Goal: Communication & Community: Answer question/provide support

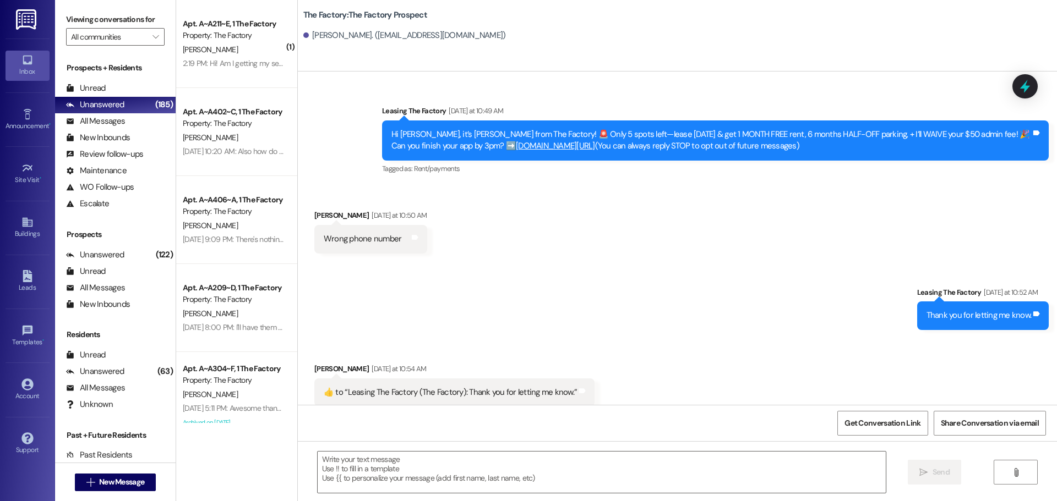
scroll to position [188, 0]
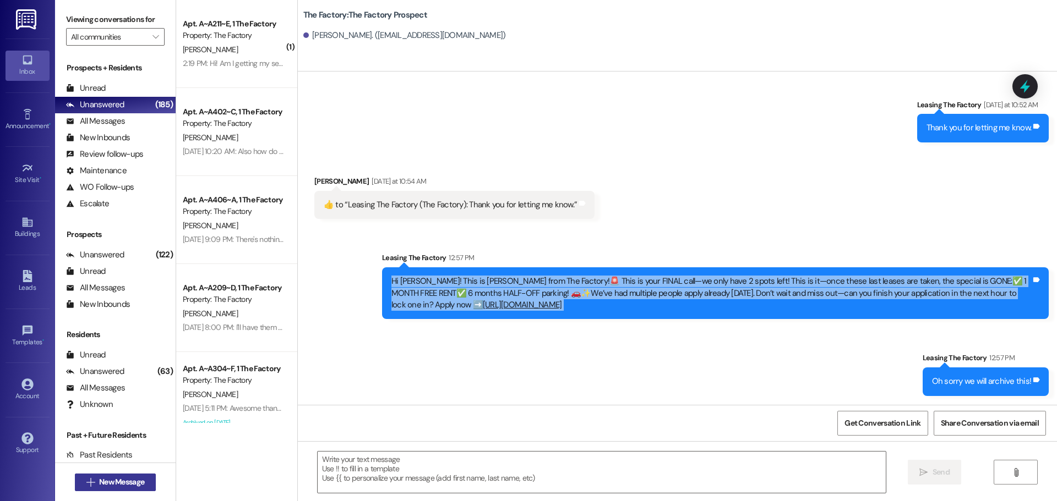
click at [142, 486] on span "New Message" at bounding box center [122, 483] width 50 height 12
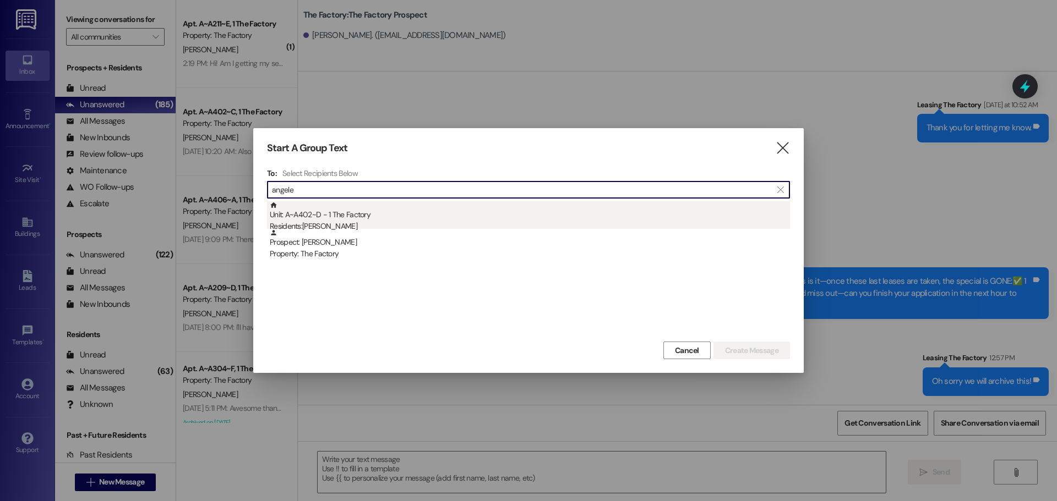
type input "angele"
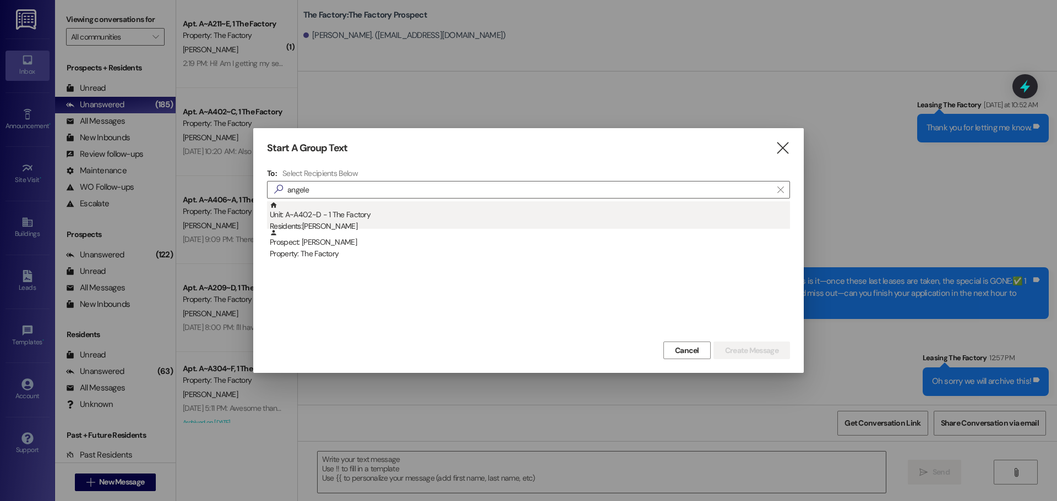
click at [394, 215] on div "Unit: A~A402~D - 1 The Factory Residents: Angeleeya Hamilton" at bounding box center [530, 216] width 520 height 31
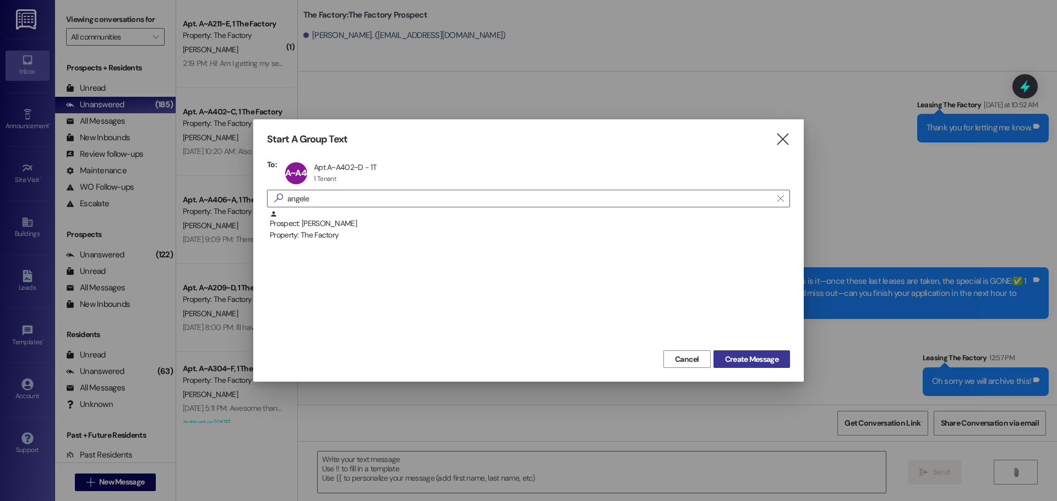
click at [746, 362] on span "Create Message" at bounding box center [751, 360] width 53 height 12
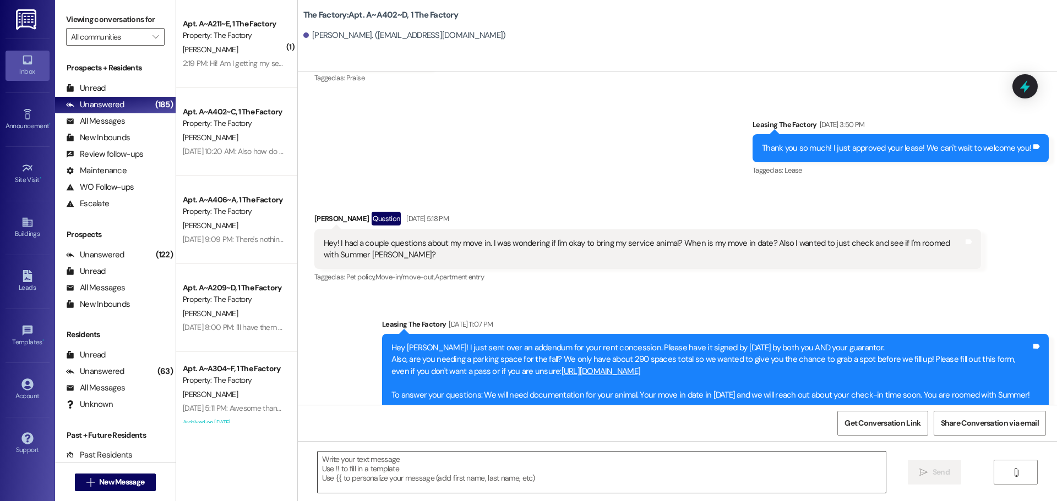
click at [403, 473] on textarea at bounding box center [602, 472] width 568 height 41
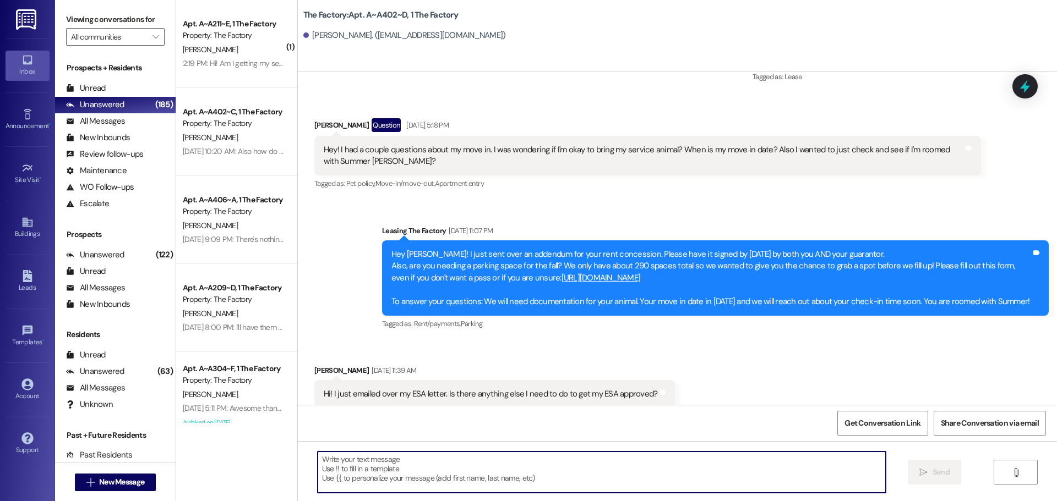
scroll to position [1482, 0]
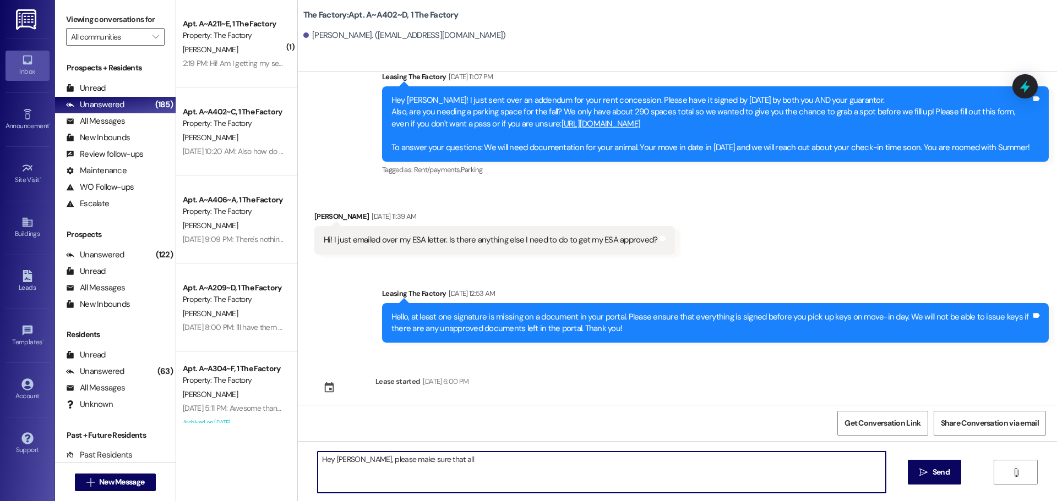
type textarea "Hey Angeleeya, please make sure that all"
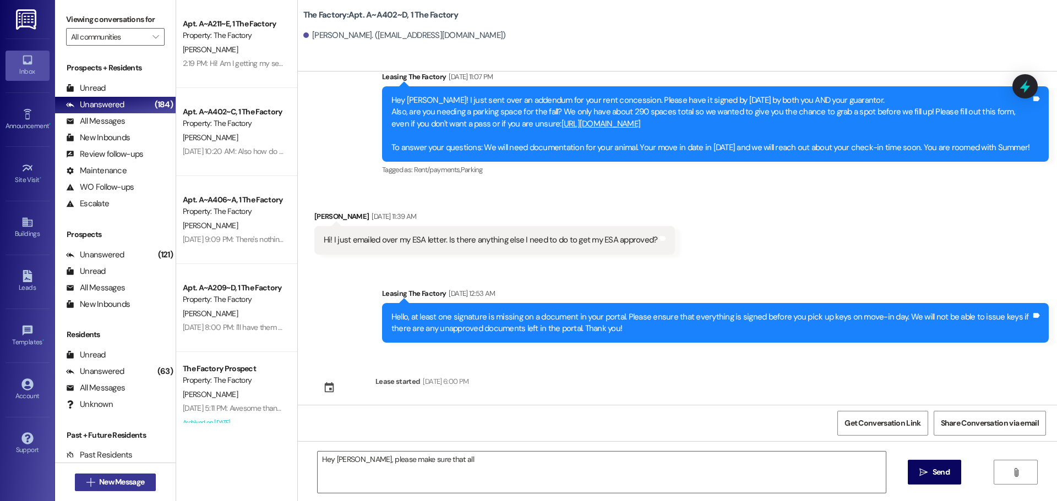
click at [123, 485] on span "New Message" at bounding box center [121, 483] width 45 height 12
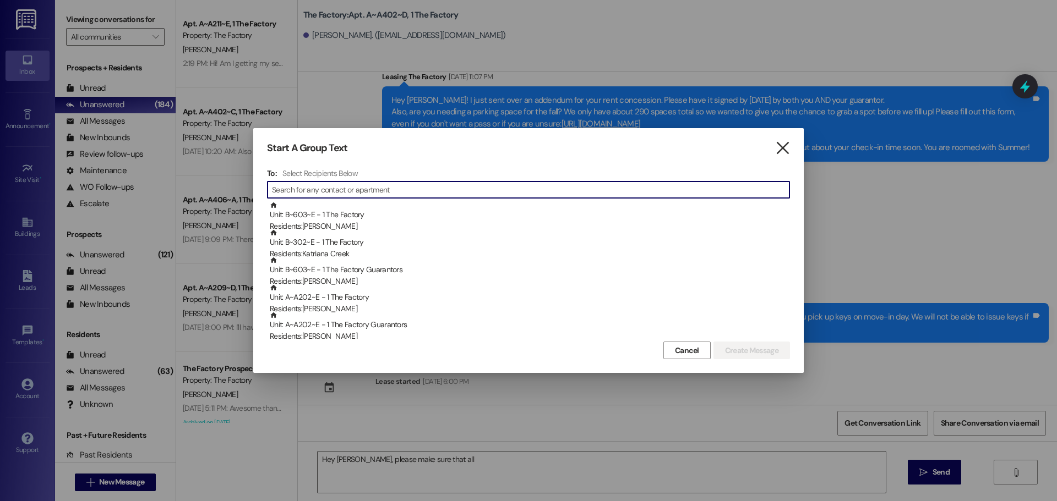
click at [786, 145] on icon "" at bounding box center [782, 149] width 15 height 12
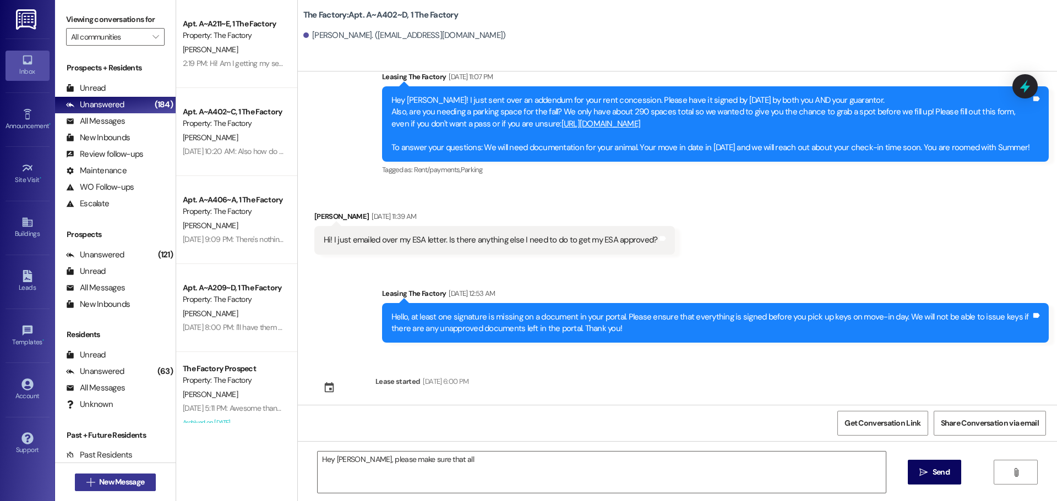
click at [108, 484] on span "New Message" at bounding box center [121, 483] width 45 height 12
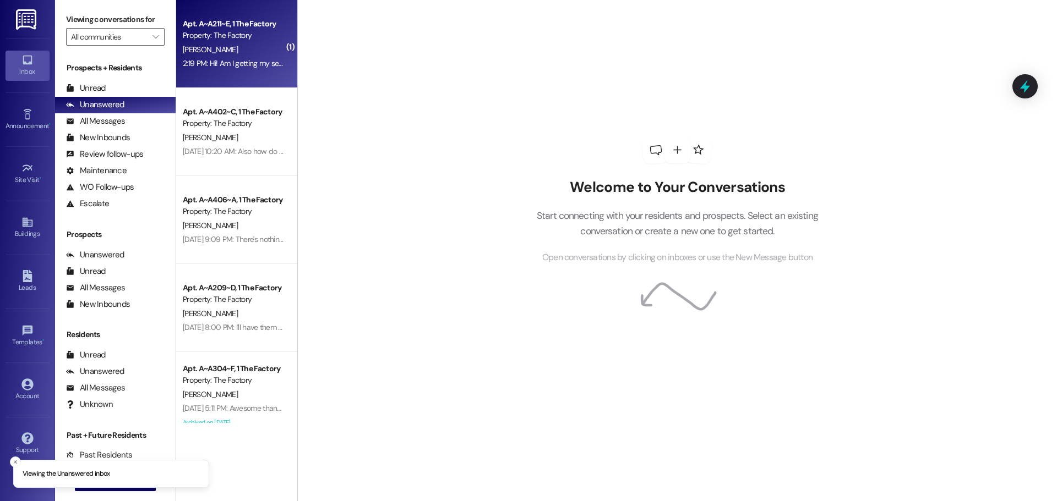
click at [264, 41] on div "Property: The Factory" at bounding box center [234, 36] width 102 height 12
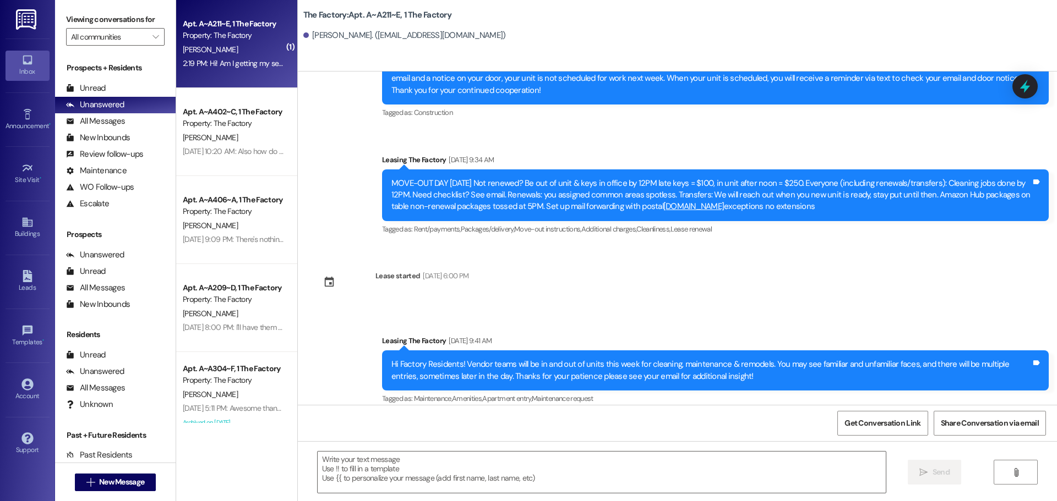
scroll to position [10465, 0]
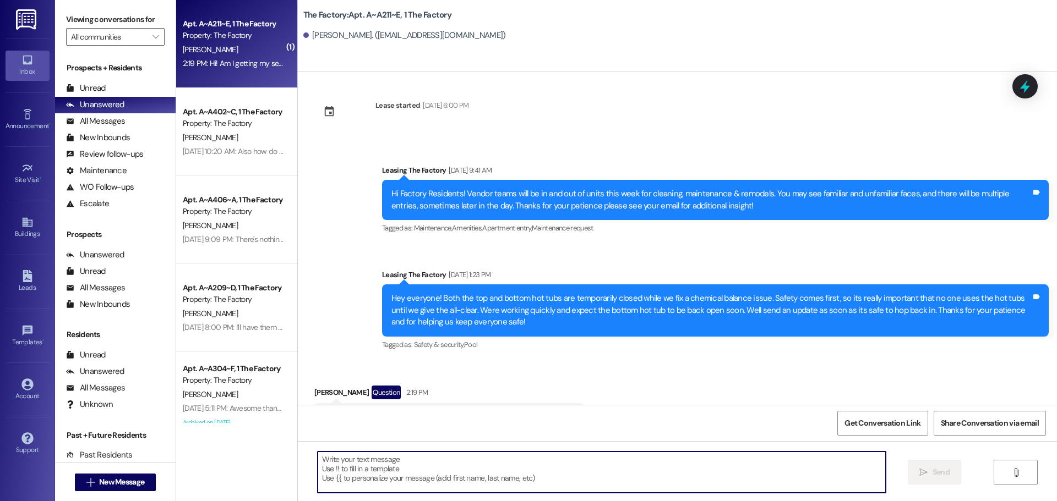
click at [395, 468] on textarea at bounding box center [602, 472] width 568 height 41
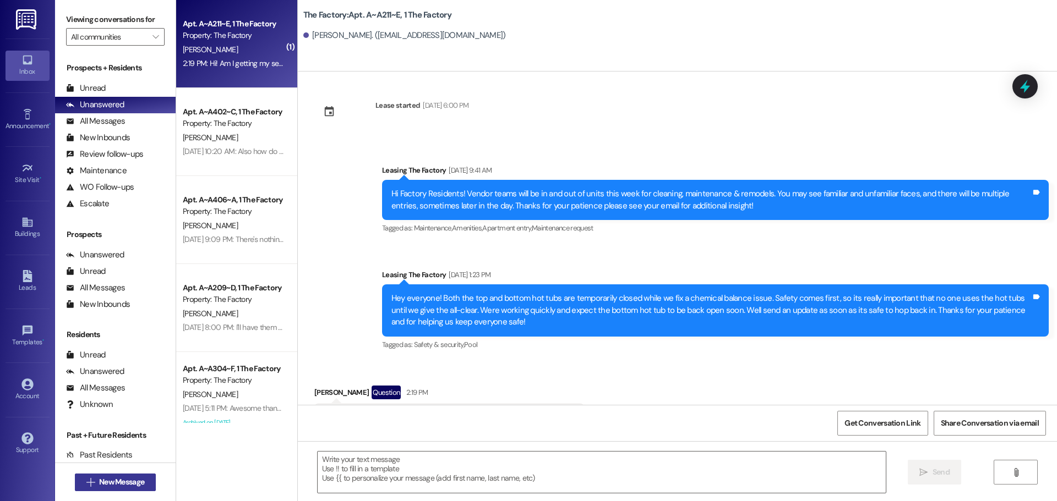
click at [108, 483] on span "New Message" at bounding box center [121, 483] width 45 height 12
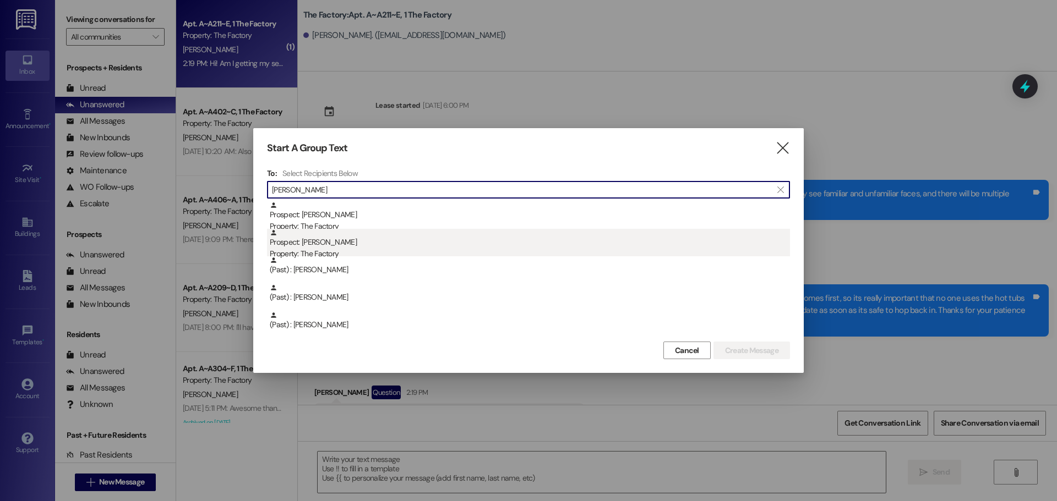
type input "[PERSON_NAME]"
click at [456, 251] on div "Property: The Factory" at bounding box center [530, 254] width 520 height 12
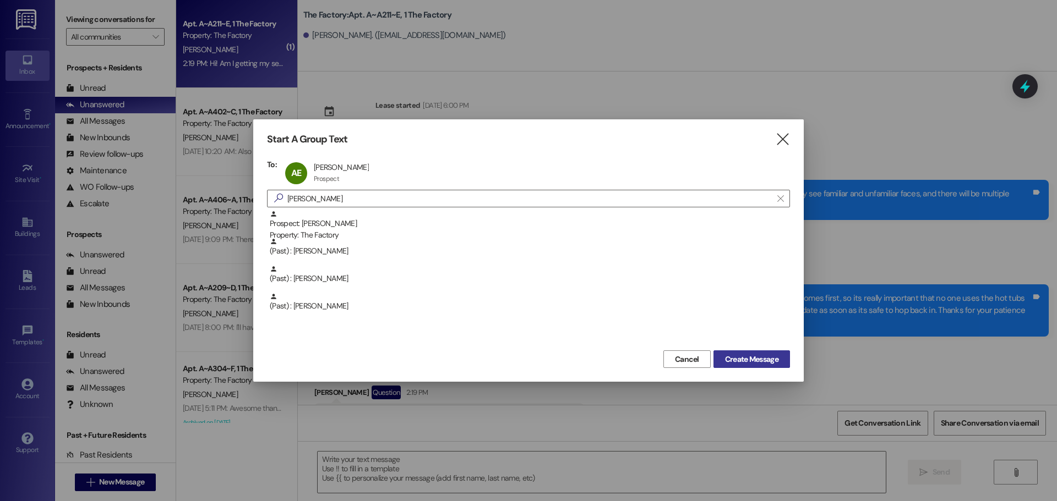
click at [740, 363] on span "Create Message" at bounding box center [751, 360] width 53 height 12
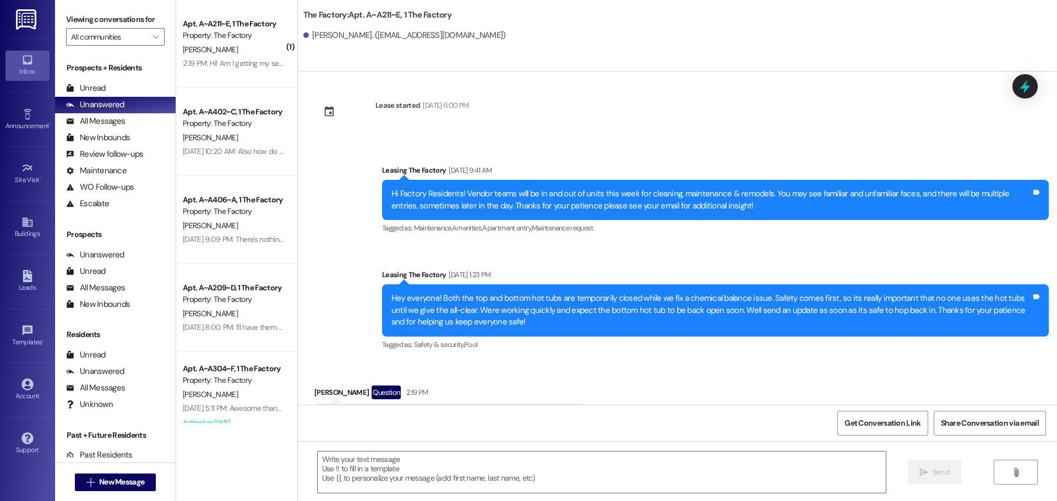
scroll to position [60, 0]
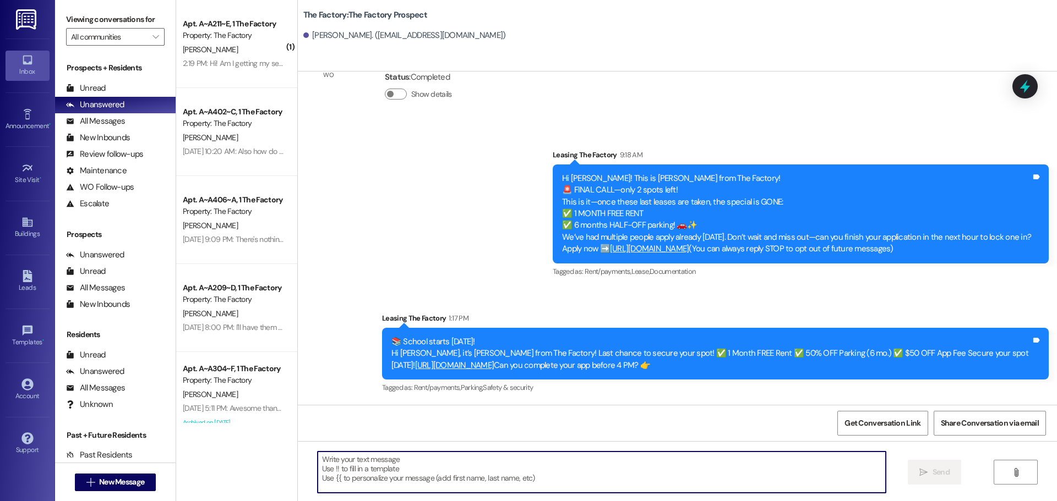
click at [379, 460] on textarea at bounding box center [602, 472] width 568 height 41
click at [395, 473] on textarea at bounding box center [602, 472] width 568 height 41
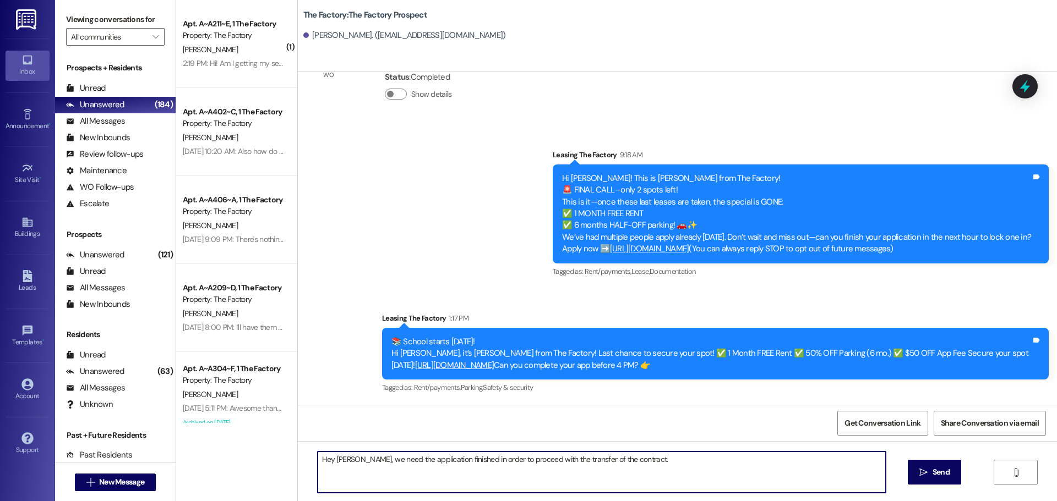
click at [703, 458] on textarea "Hey [PERSON_NAME], we need the application finished in order to proceed with th…" at bounding box center [602, 472] width 568 height 41
type textarea "Hey [PERSON_NAME], we need the application finished in order to proceed with th…"
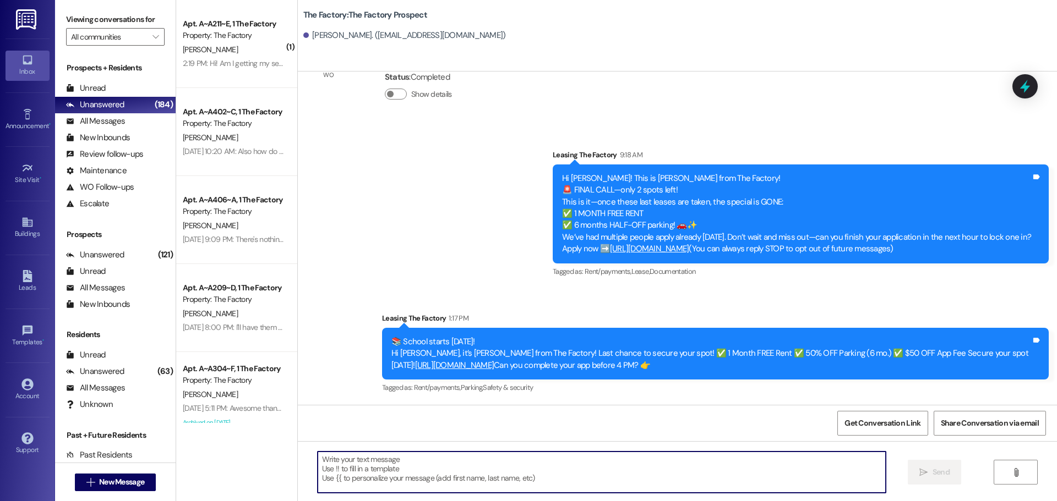
click at [472, 357] on div "📚 School starts [DATE]! Hi [PERSON_NAME], it’s [PERSON_NAME] from The Factory! …" at bounding box center [711, 353] width 640 height 35
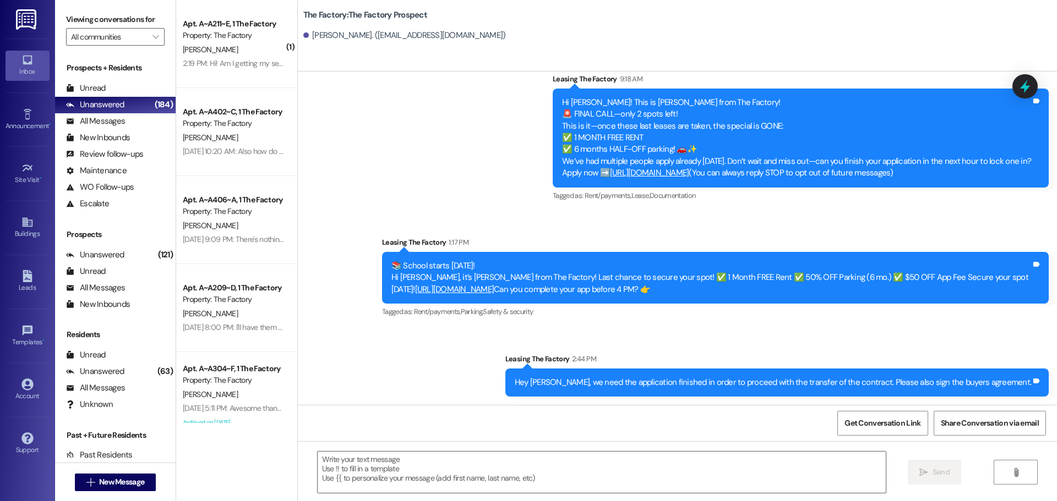
scroll to position [136, 0]
click at [611, 389] on div "Hey [PERSON_NAME], we need the application finished in order to proceed with th…" at bounding box center [776, 382] width 543 height 28
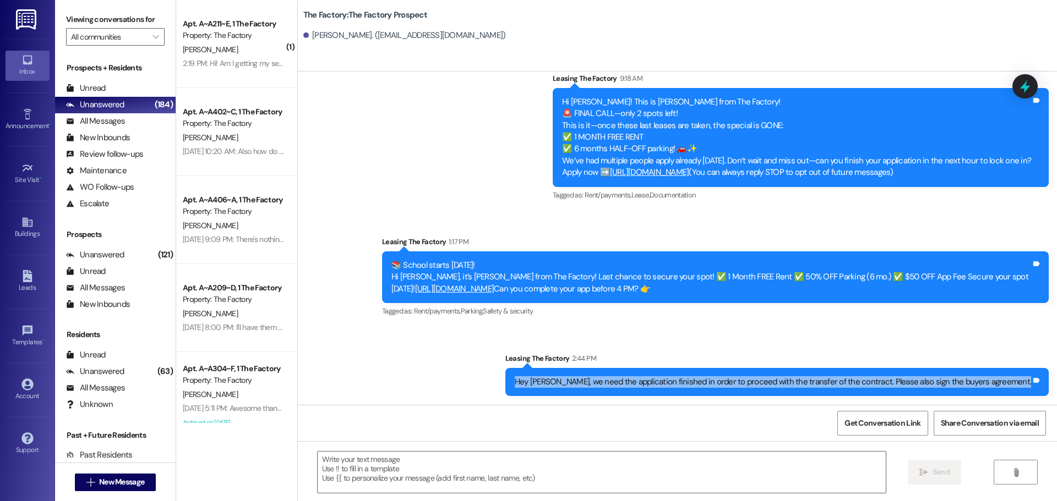
click at [611, 389] on div "Hey [PERSON_NAME], we need the application finished in order to proceed with th…" at bounding box center [776, 382] width 543 height 28
copy div "Hey [PERSON_NAME], we need the application finished in order to proceed with th…"
click at [107, 484] on span "New Message" at bounding box center [121, 483] width 45 height 12
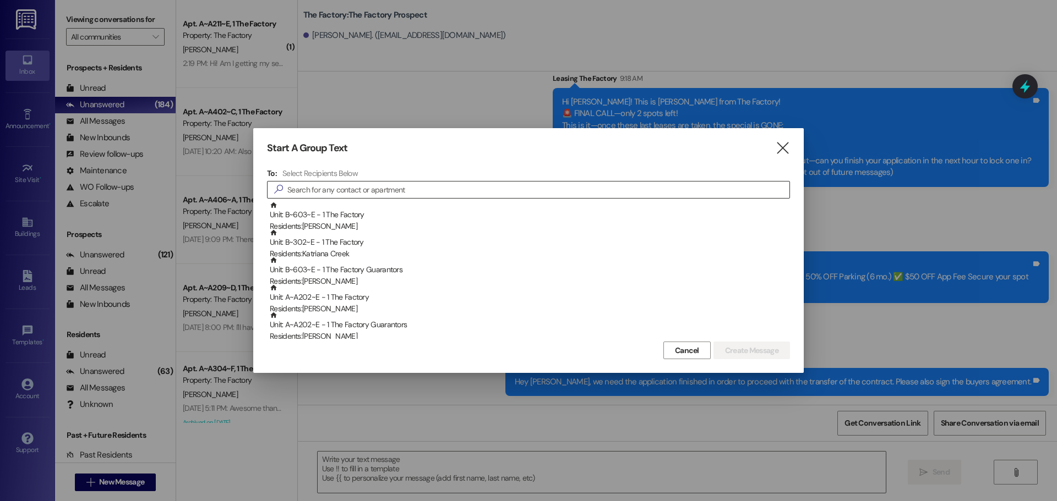
click at [369, 188] on input at bounding box center [538, 189] width 502 height 15
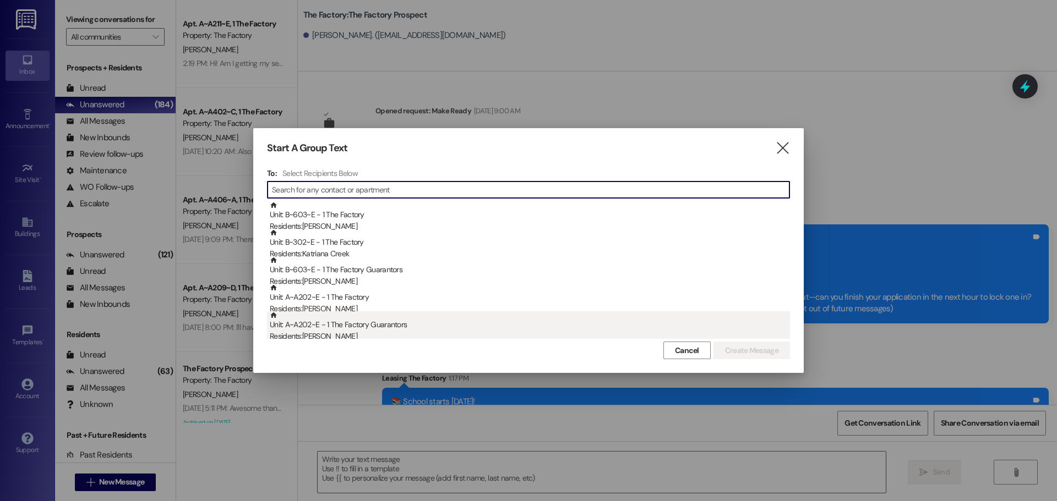
scroll to position [136, 0]
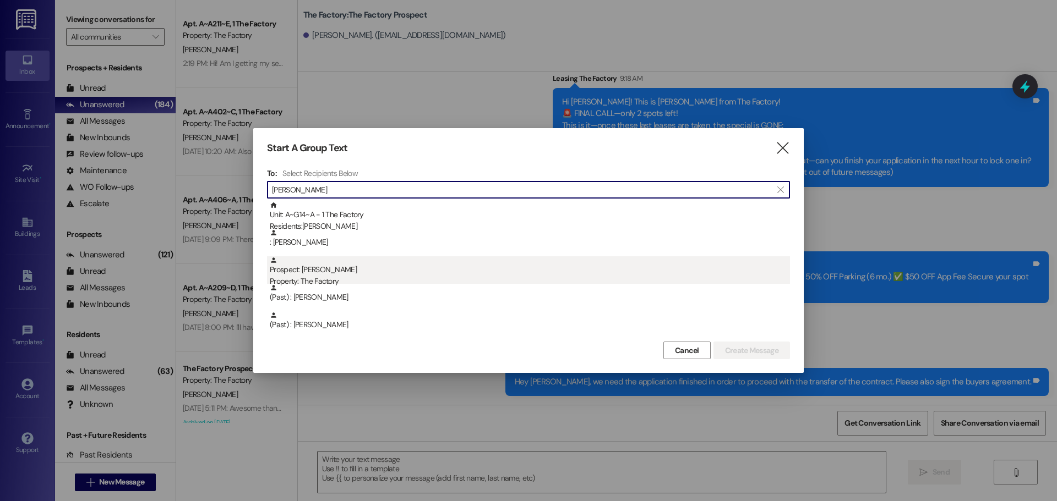
type input "asher"
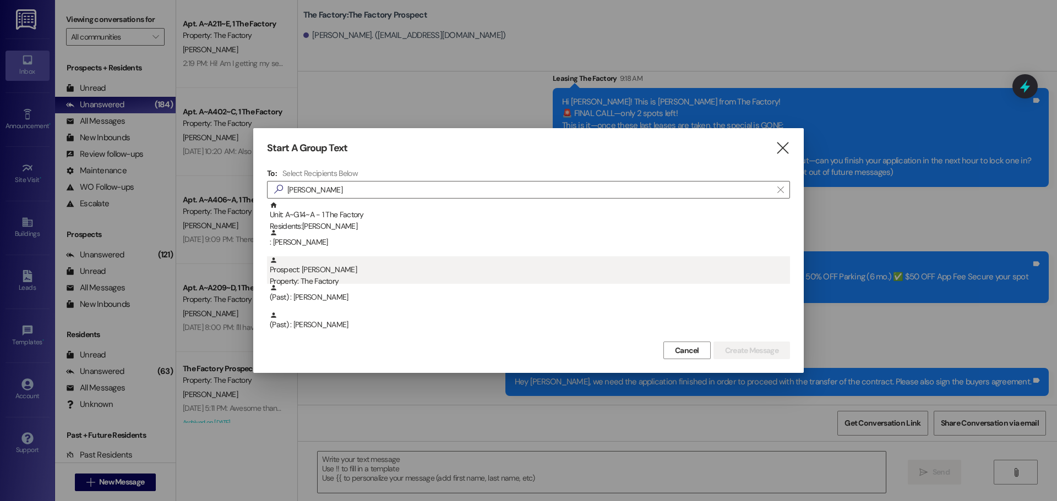
click at [343, 265] on div "Prospect: Asher Sharp Property: The Factory" at bounding box center [530, 271] width 520 height 31
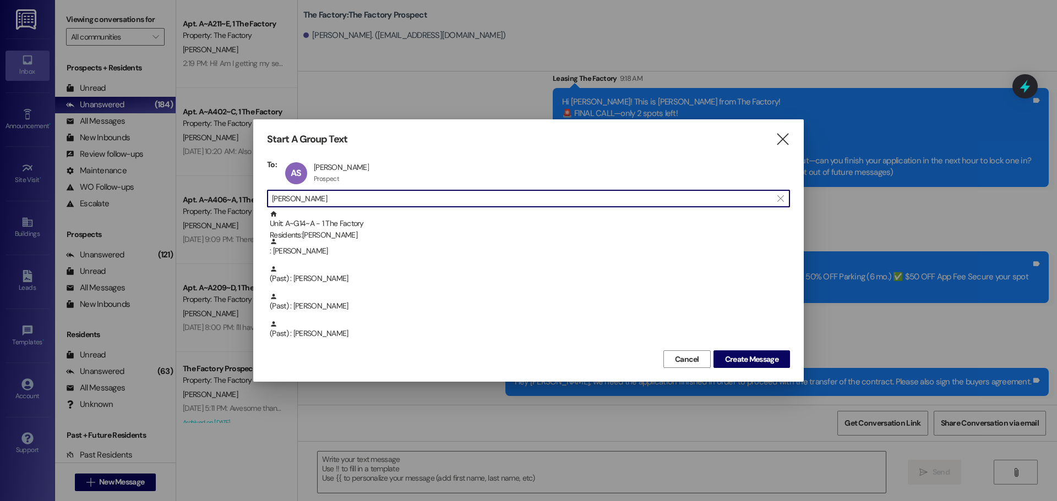
drag, startPoint x: 316, startPoint y: 200, endPoint x: 193, endPoint y: 194, distance: 123.4
click at [193, 194] on div "Start A Group Text  To: AS Asher Sharp Asher Sharp Prospect Prospect click to …" at bounding box center [528, 250] width 1057 height 501
type input "asher"
click at [310, 179] on div "AS Asher Sharp Asher Sharp Prospect Prospect click to remove" at bounding box center [330, 174] width 96 height 28
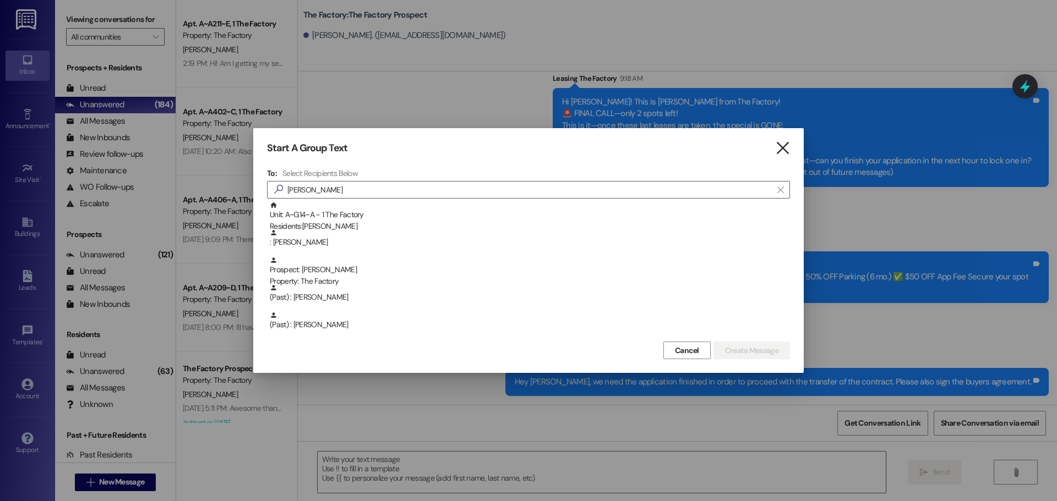
click at [779, 153] on icon "" at bounding box center [782, 149] width 15 height 12
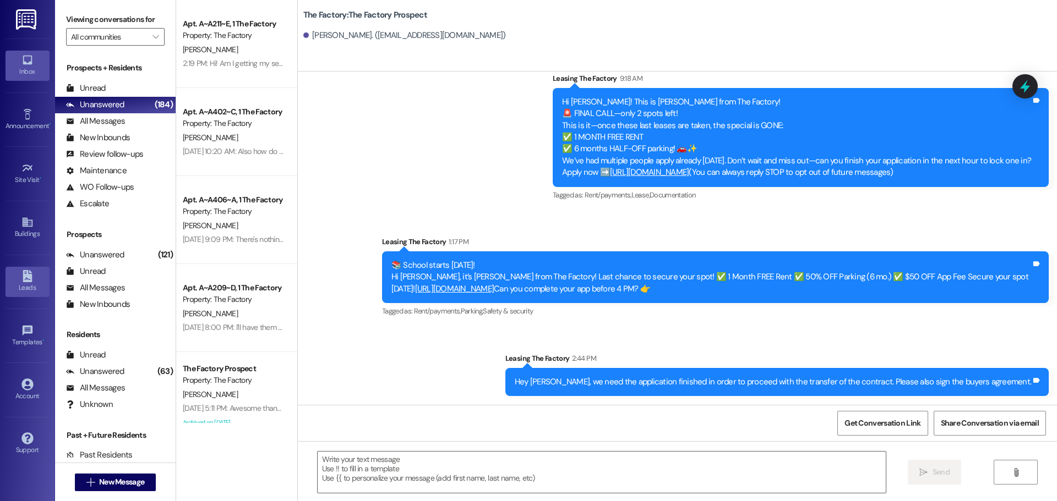
click at [26, 285] on div "Leads" at bounding box center [27, 287] width 55 height 11
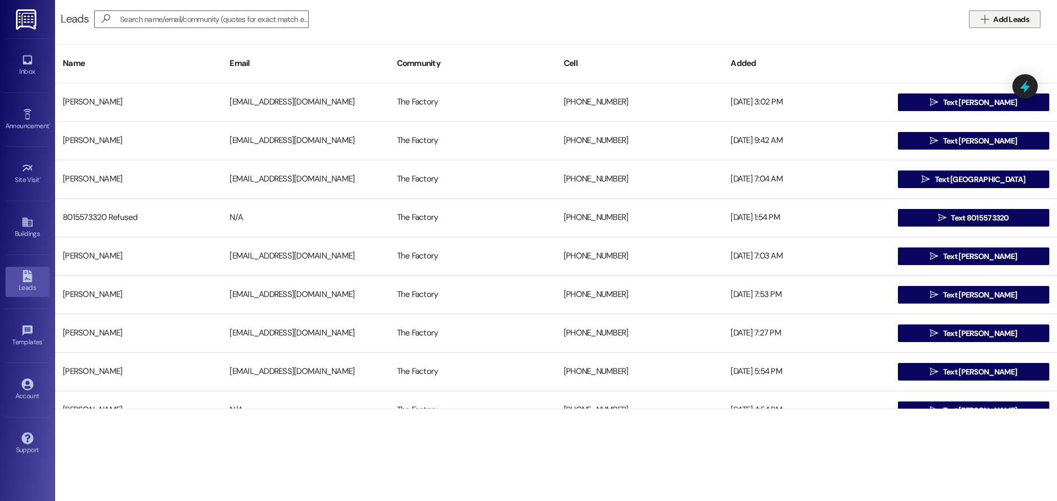
click at [975, 18] on button " Add Leads" at bounding box center [1005, 19] width 72 height 18
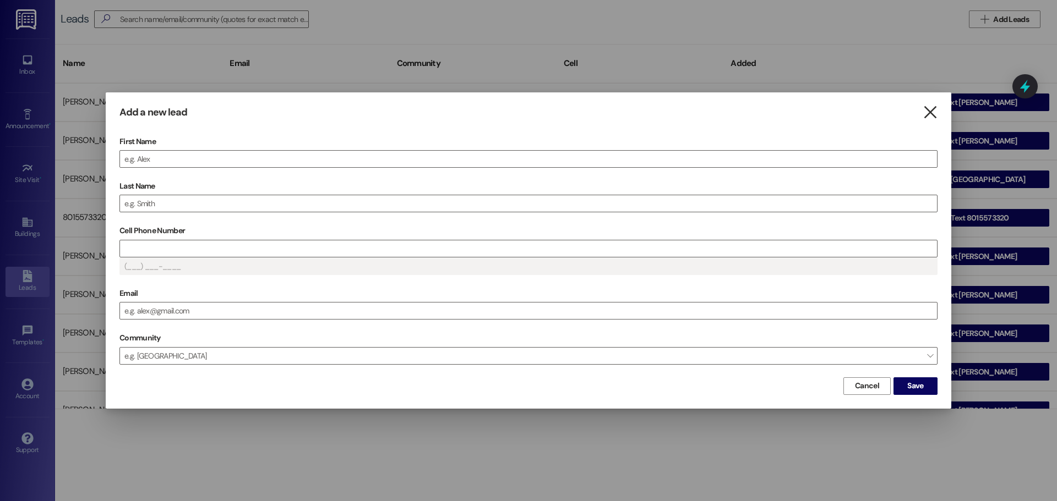
click at [930, 114] on icon "" at bounding box center [929, 113] width 15 height 12
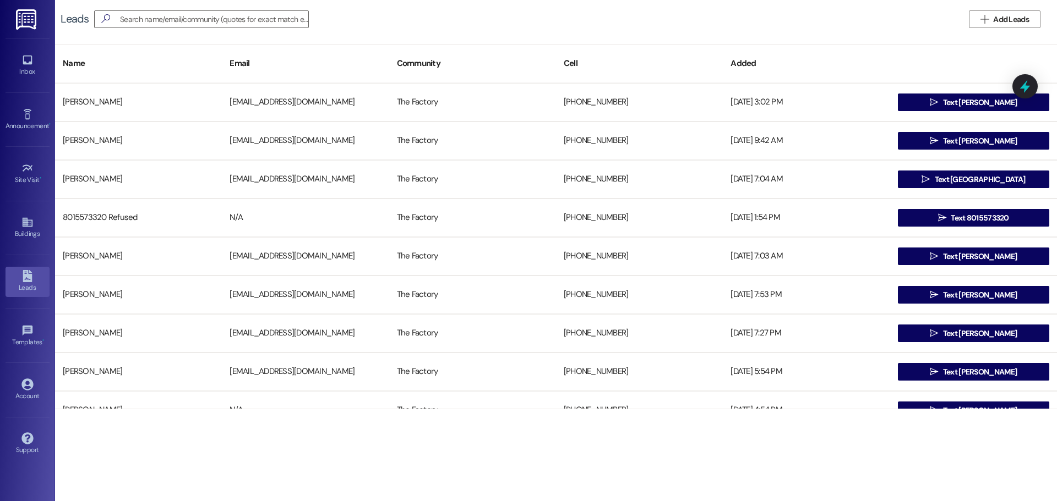
click at [964, 103] on span "Text Asher" at bounding box center [980, 103] width 74 height 12
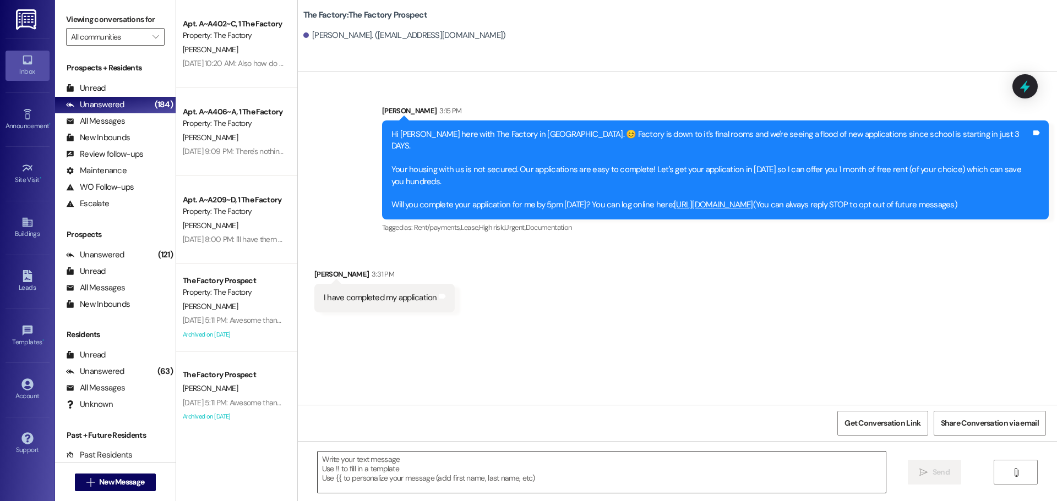
click at [462, 463] on textarea at bounding box center [602, 472] width 568 height 41
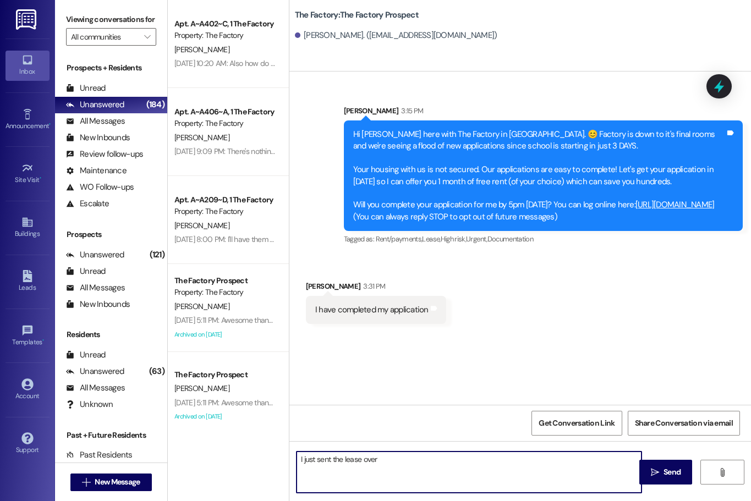
click at [465, 463] on textarea "I just sent the lease over" at bounding box center [469, 472] width 345 height 41
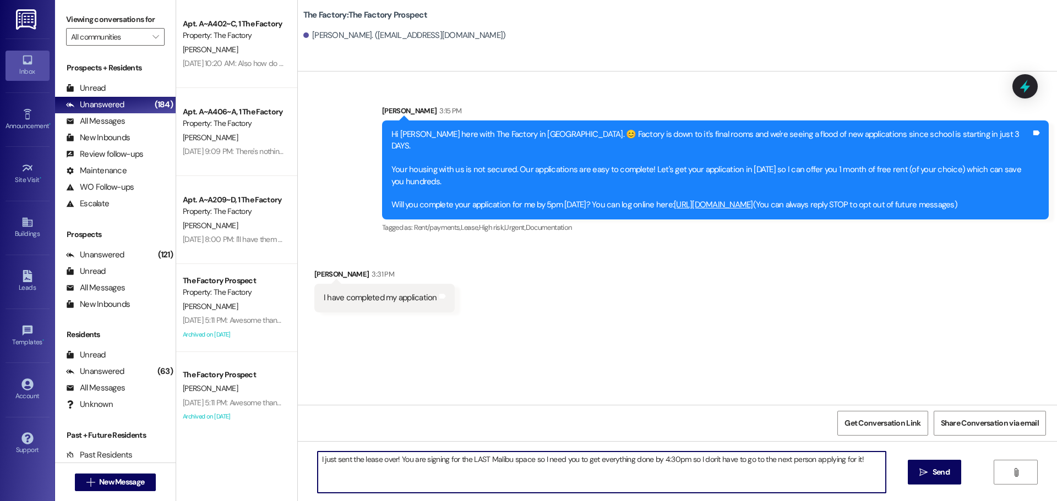
click at [396, 458] on textarea "I just sent the lease over! You are signing for the LAST Malibu space so I need…" at bounding box center [602, 472] width 568 height 41
paste textarea "https://thefactoryapts.residentportal.com/app"
type textarea "I just sent the lease over! I will need both signatures and the link to pay is …"
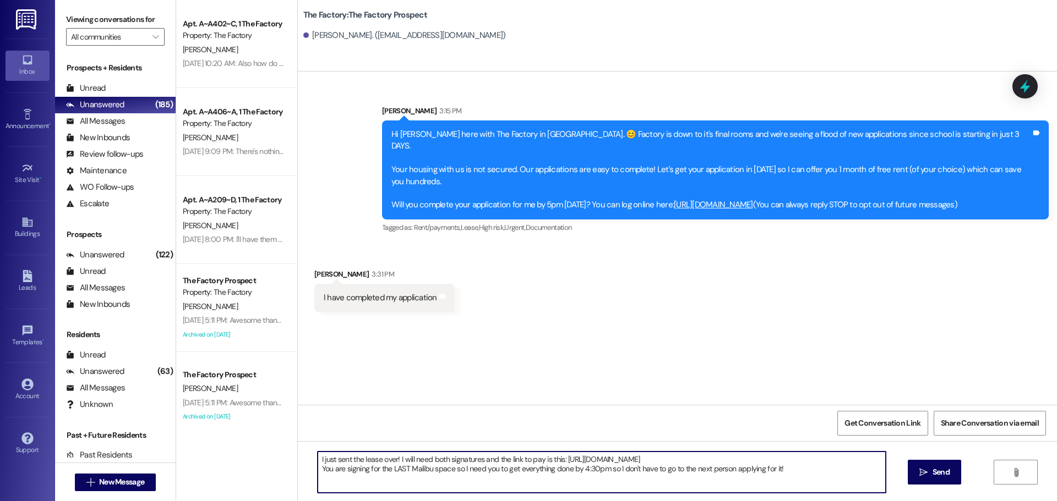
drag, startPoint x: 786, startPoint y: 463, endPoint x: 794, endPoint y: 461, distance: 8.4
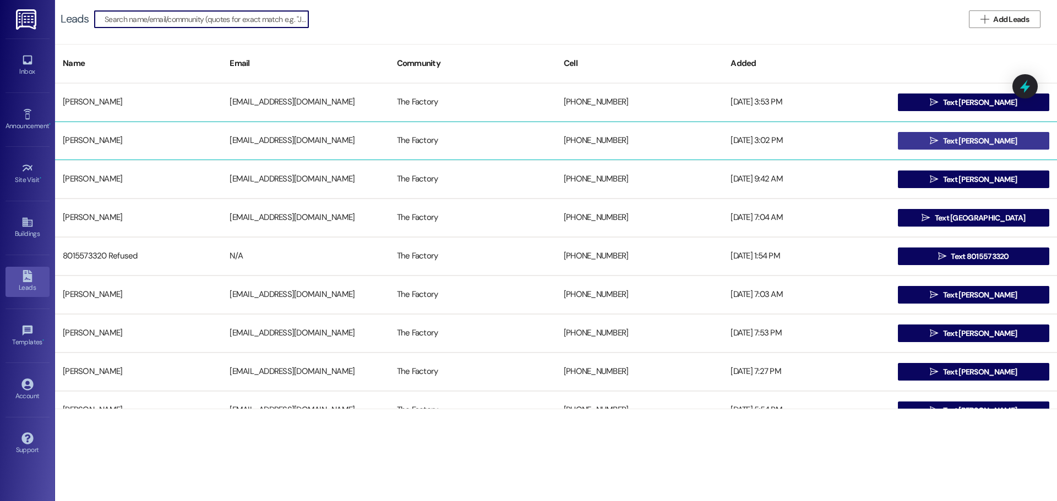
click at [916, 141] on button " Text Asher" at bounding box center [973, 141] width 151 height 18
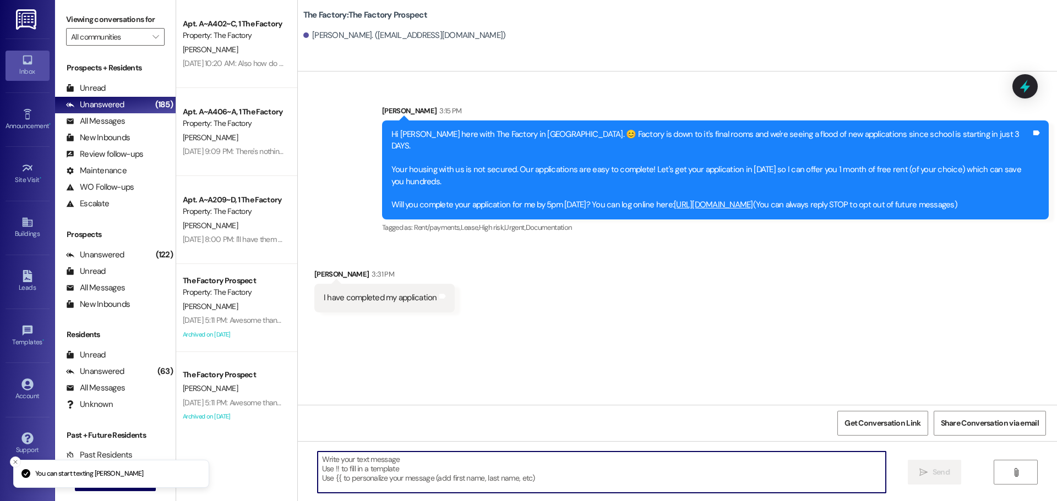
click at [373, 469] on textarea at bounding box center [602, 472] width 568 height 41
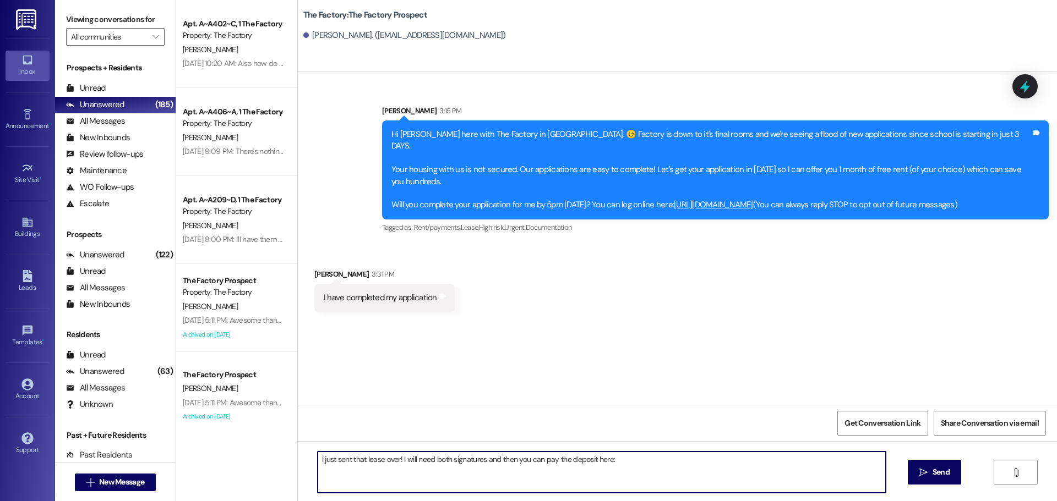
paste textarea "https://thefactoryapts.residentportal.com/app"
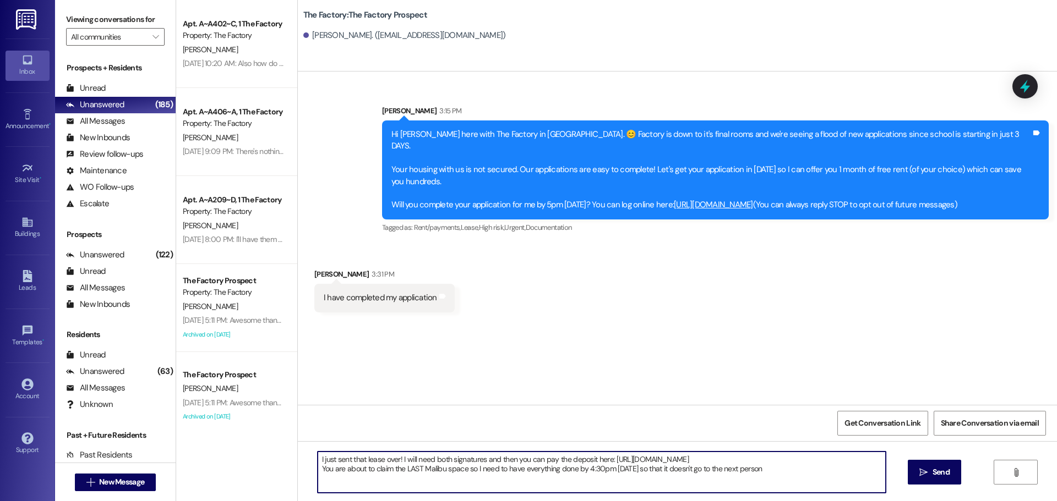
type textarea "I just sent that lease over! I will need both signatures and then you can pay t…"
click at [373, 469] on textarea "I just sent that lease over! I will need both signatures and then you can pay t…" at bounding box center [602, 472] width 568 height 41
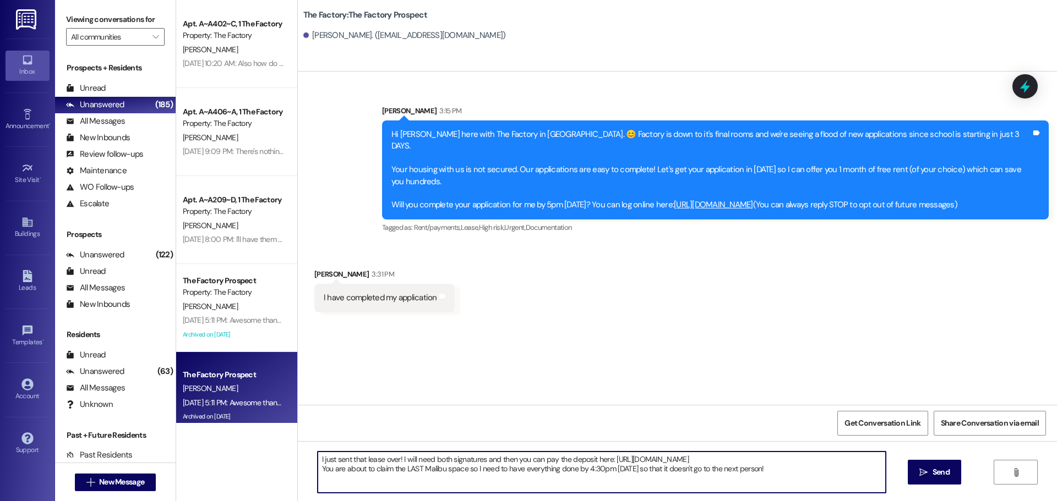
drag, startPoint x: 771, startPoint y: 471, endPoint x: 245, endPoint y: 421, distance: 527.4
click at [245, 421] on div "Apt. A~A402~C, 1 The Factory Property: The Factory S. Carver Aug 19, 2025 at 10…" at bounding box center [616, 250] width 881 height 501
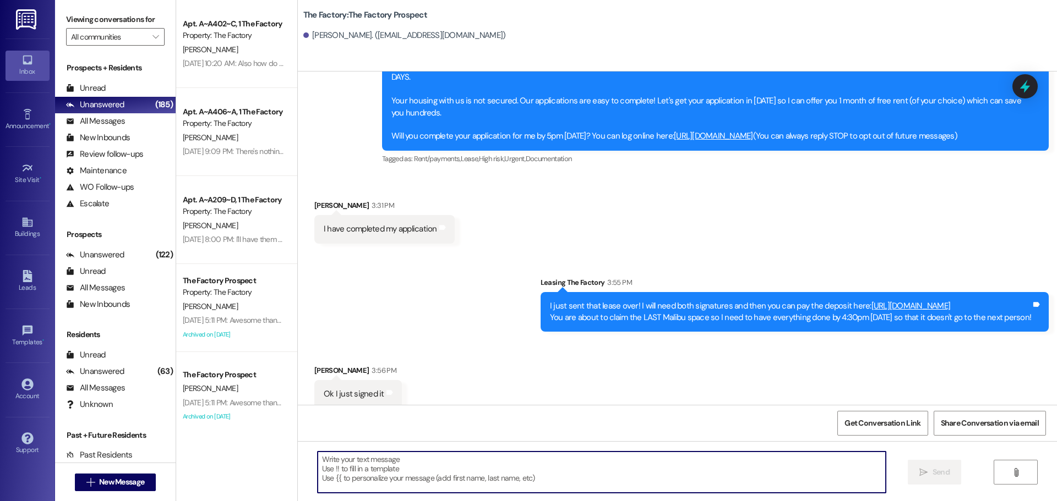
scroll to position [69, 0]
click at [379, 468] on textarea at bounding box center [602, 472] width 568 height 41
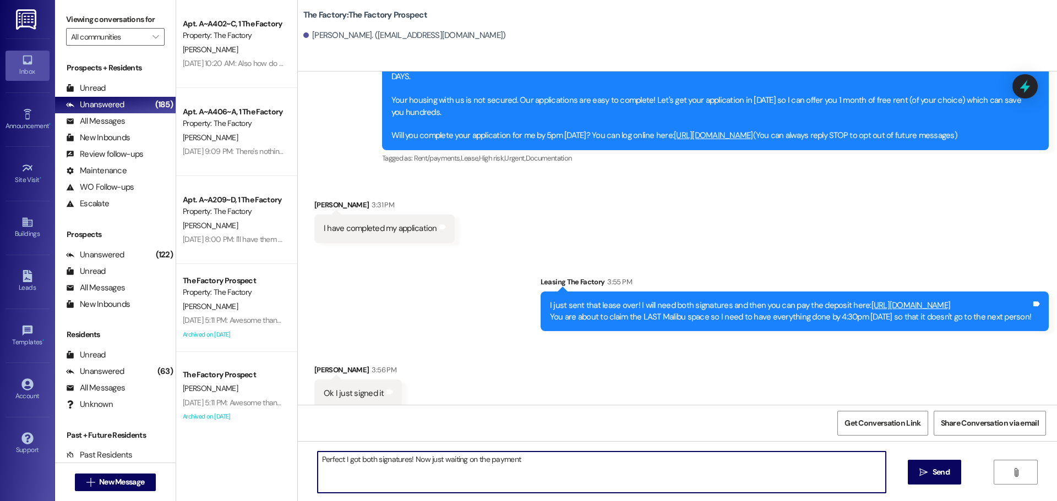
type textarea "Perfect I got both signatures! Now just waiting on the payment!"
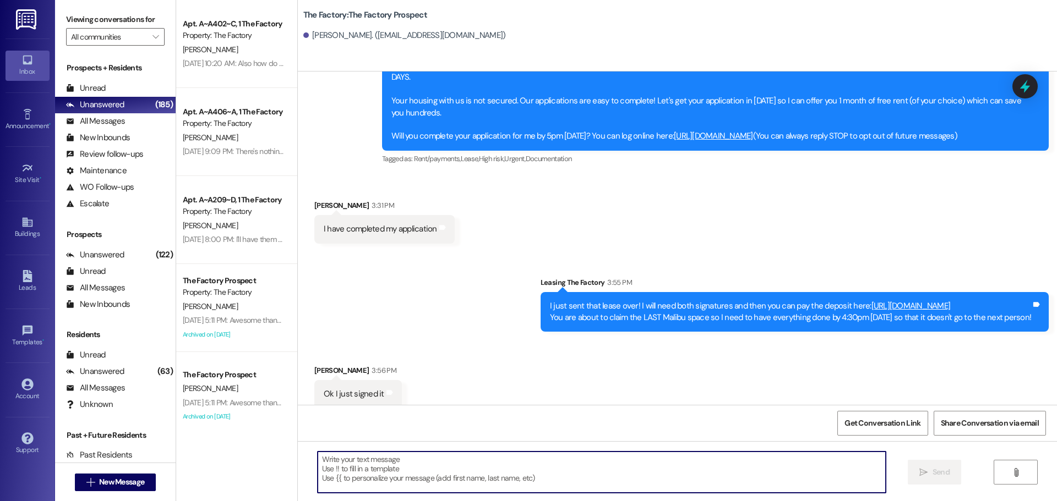
scroll to position [146, 0]
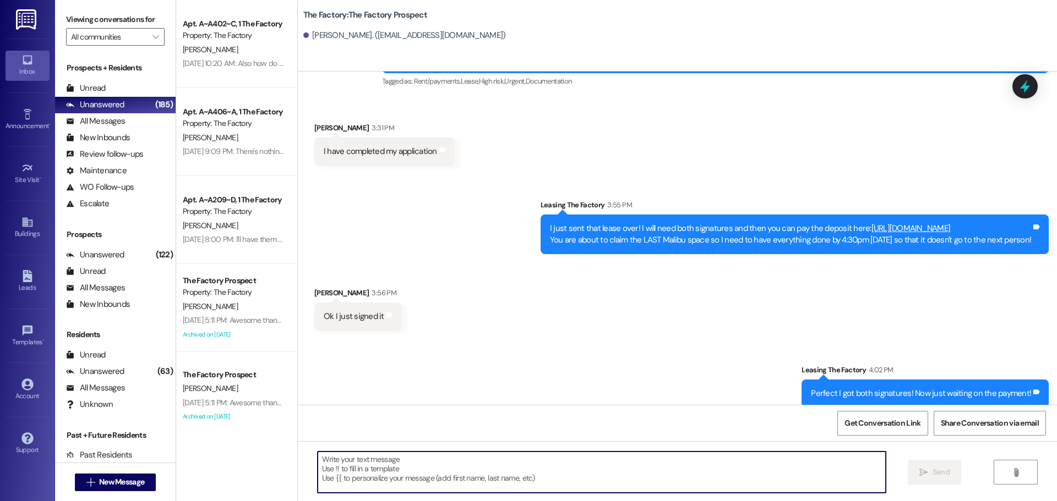
drag, startPoint x: 398, startPoint y: 484, endPoint x: 399, endPoint y: 475, distance: 8.9
click at [399, 484] on textarea at bounding box center [602, 472] width 568 height 41
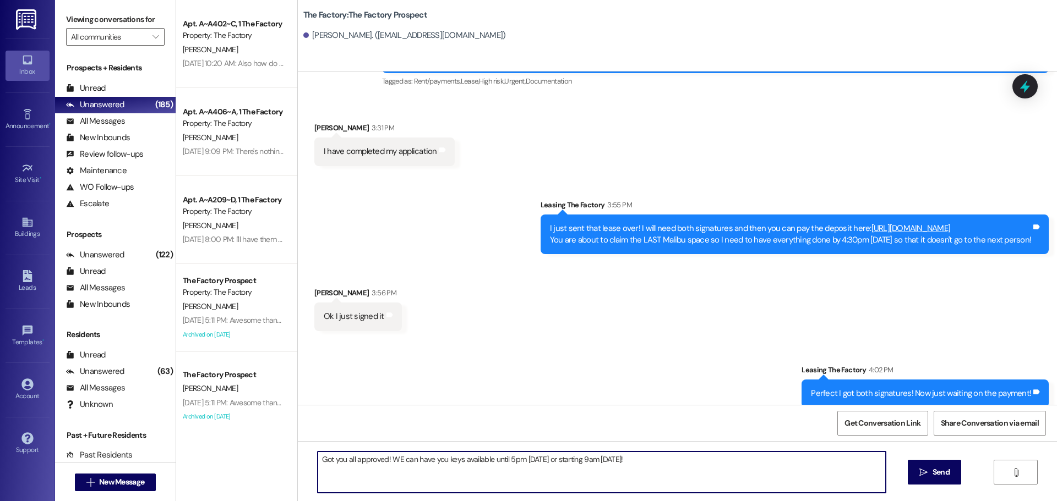
click at [390, 464] on textarea "Got you all approved! WE can have you keys available until 5pm today or startin…" at bounding box center [602, 472] width 568 height 41
type textarea "Got you all approved! We can have you keys available until 5pm today or startin…"
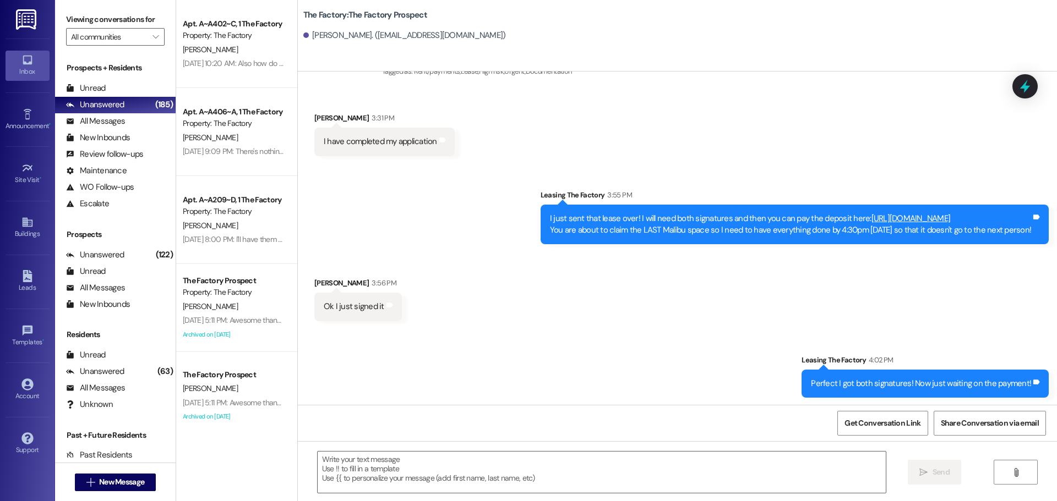
scroll to position [223, 0]
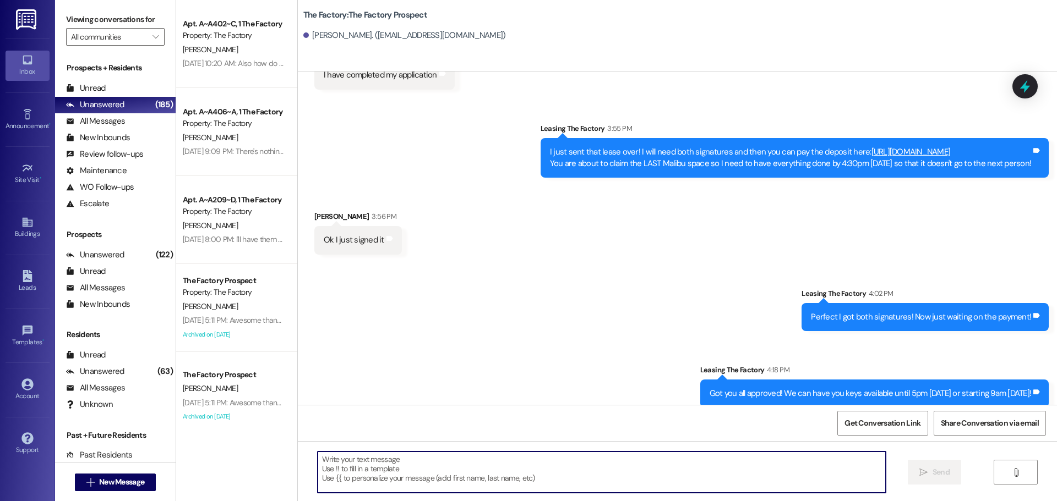
click at [454, 472] on textarea at bounding box center [602, 472] width 568 height 41
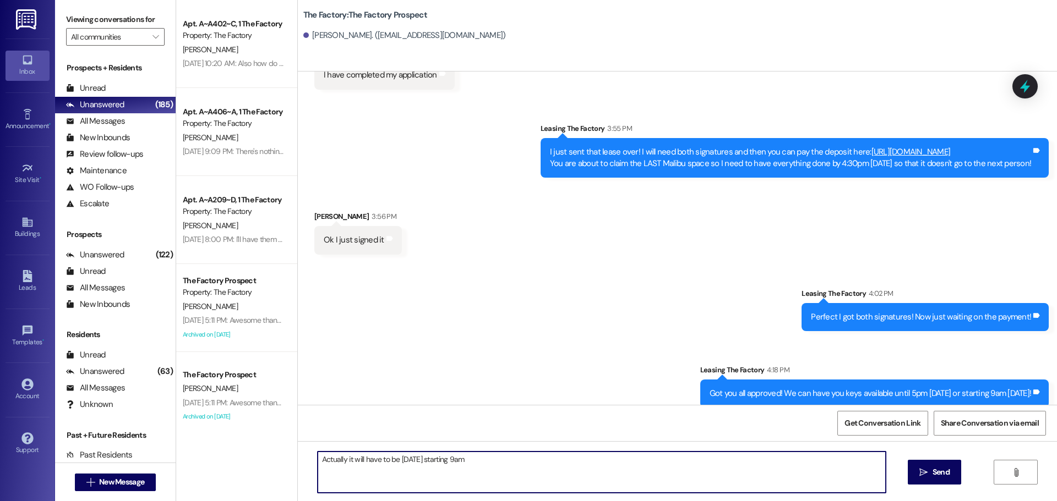
type textarea "Actually it will have to be Monday starting 9am!"
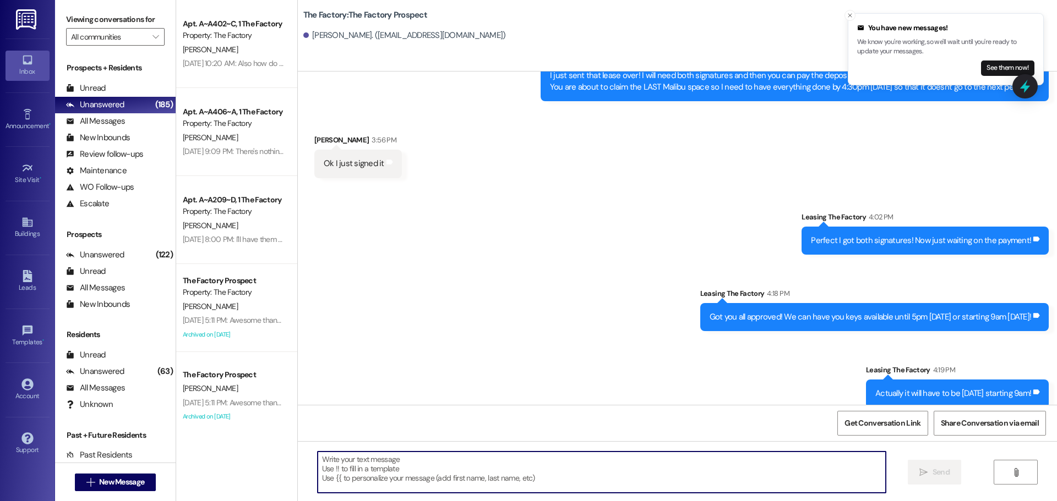
scroll to position [376, 0]
